Goal: Task Accomplishment & Management: Manage account settings

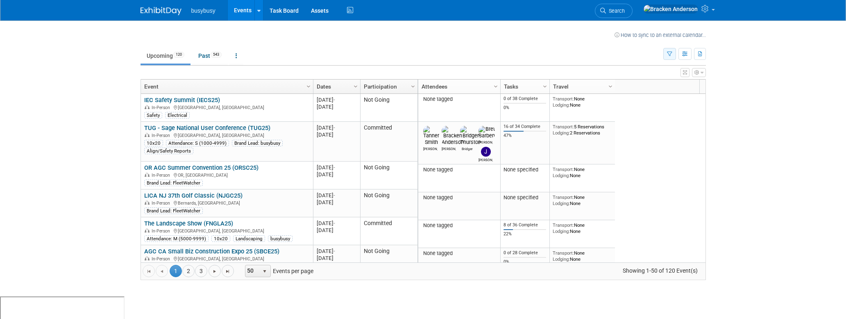
click at [675, 54] on button "button" at bounding box center [669, 54] width 13 height 12
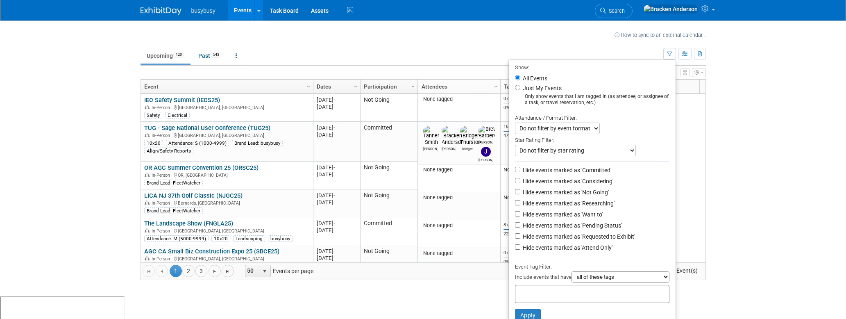
scroll to position [2, 0]
click at [515, 178] on input "Hide events marked as 'Considering'" at bounding box center [517, 178] width 5 height 5
checkbox input "true"
click at [515, 190] on input "Hide events marked as 'Not Going'" at bounding box center [517, 189] width 5 height 5
checkbox input "true"
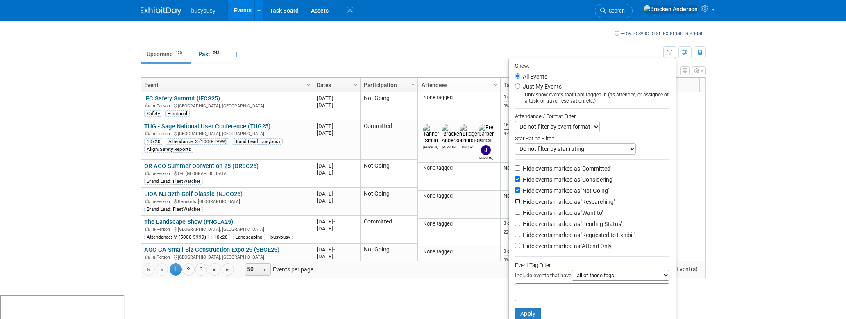
click at [515, 199] on input "Hide events marked as 'Researching'" at bounding box center [517, 200] width 5 height 5
checkbox input "true"
click at [515, 212] on input "Hide events marked as 'Want to'" at bounding box center [517, 211] width 5 height 5
checkbox input "true"
click at [515, 223] on input "Hide events marked as 'Pending Status'" at bounding box center [517, 222] width 5 height 5
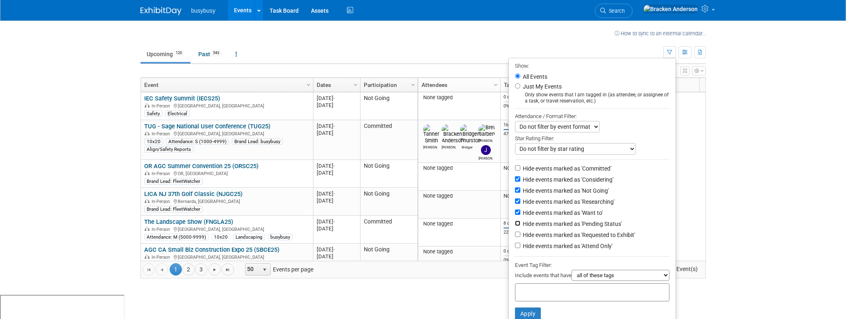
checkbox input "true"
click at [515, 233] on input "Hide events marked as 'Requested to Exhibit'" at bounding box center [517, 233] width 5 height 5
checkbox input "true"
click at [515, 244] on input "Hide events marked as 'Attend Only'" at bounding box center [517, 244] width 5 height 5
checkbox input "true"
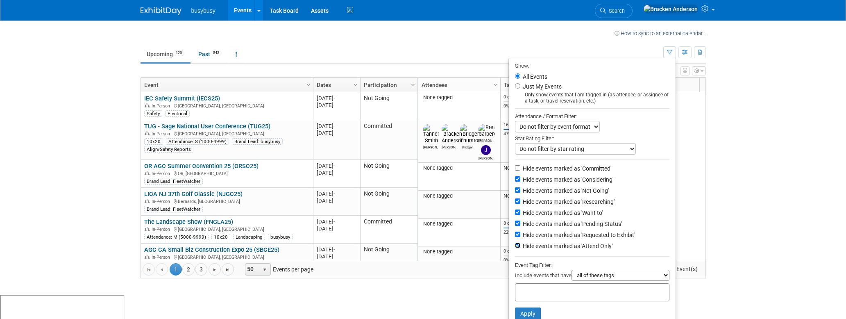
scroll to position [21, 0]
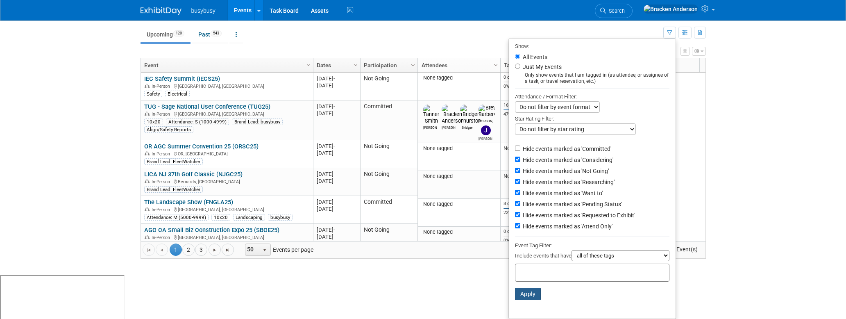
click at [525, 295] on button "Apply" at bounding box center [528, 294] width 26 height 12
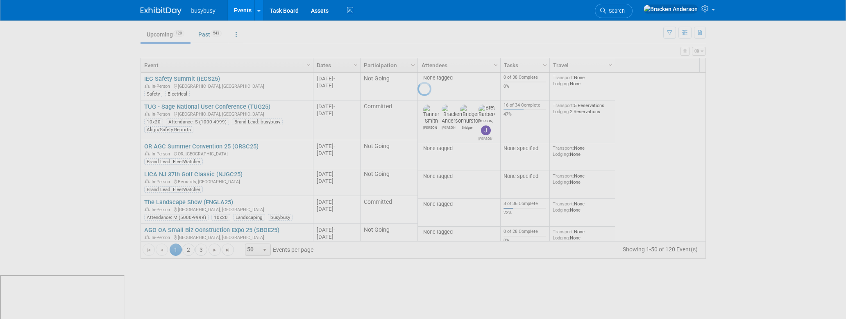
scroll to position [0, 0]
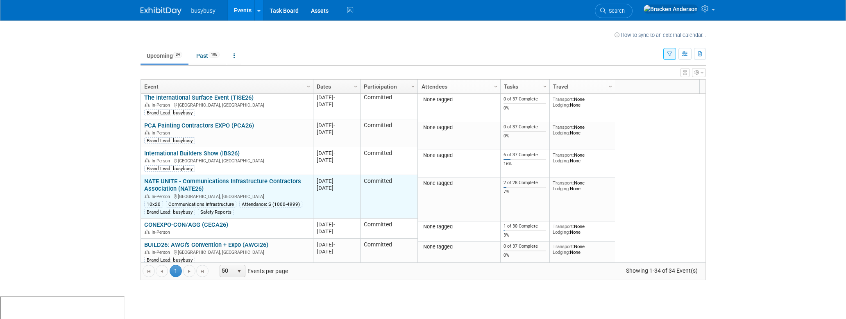
scroll to position [791, 0]
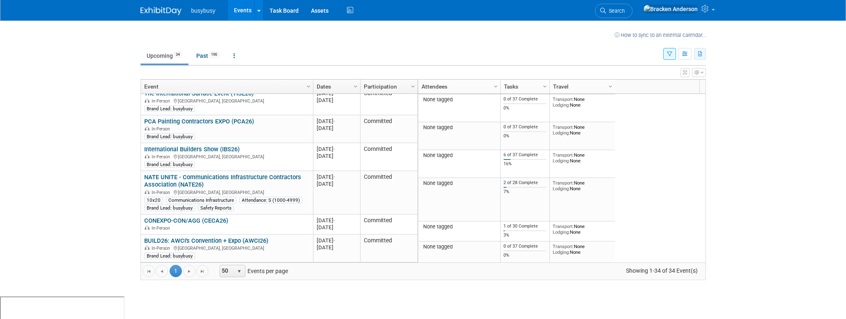
click at [703, 55] on button "button" at bounding box center [700, 54] width 12 height 12
click at [656, 93] on span "(663 Events)" at bounding box center [653, 93] width 28 height 6
click at [186, 269] on span "Go to the next page" at bounding box center [189, 271] width 7 height 7
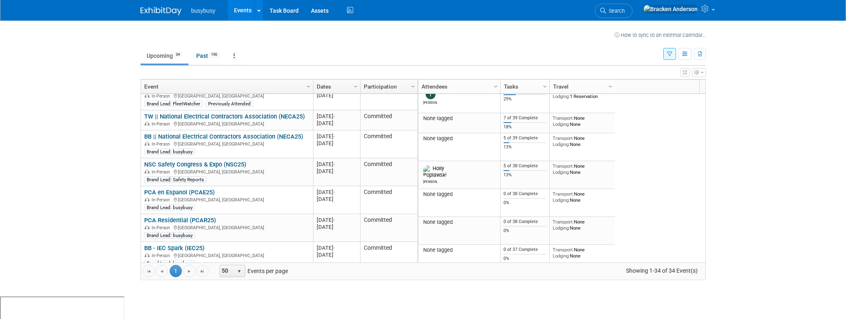
scroll to position [0, 0]
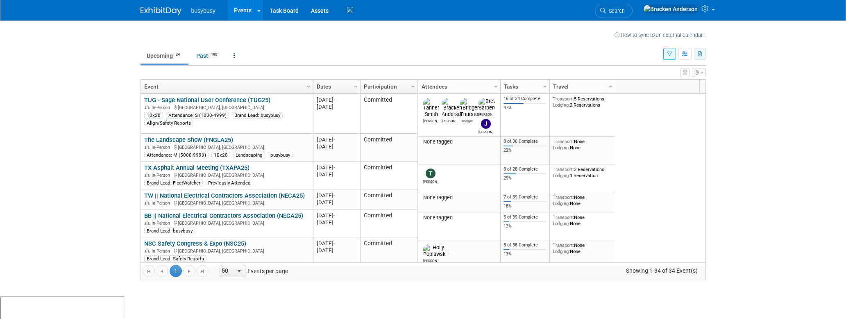
click at [702, 54] on icon "button" at bounding box center [700, 54] width 5 height 5
click at [649, 82] on link "Export Current View (34 Events)" at bounding box center [654, 79] width 89 height 11
click at [742, 5] on div "busybusy Events Recently Viewed Events: TUG - Sage National User Conference (TU…" at bounding box center [423, 10] width 846 height 21
